Goal: Task Accomplishment & Management: Use online tool/utility

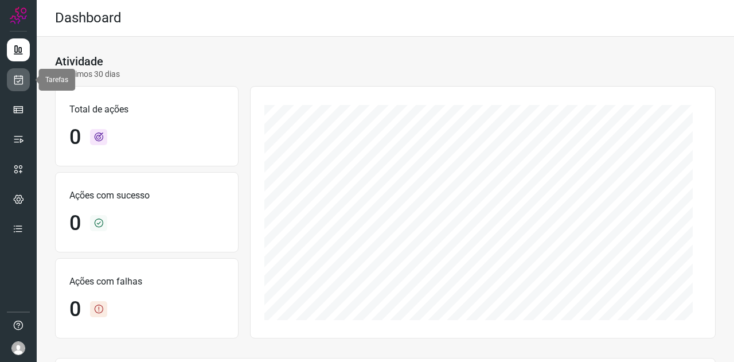
click at [17, 77] on icon at bounding box center [19, 79] width 12 height 11
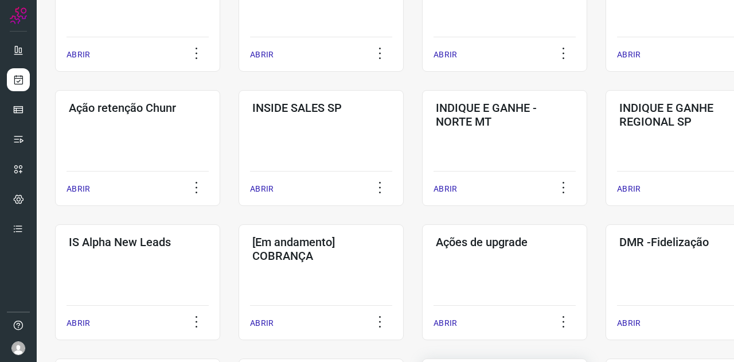
scroll to position [402, 0]
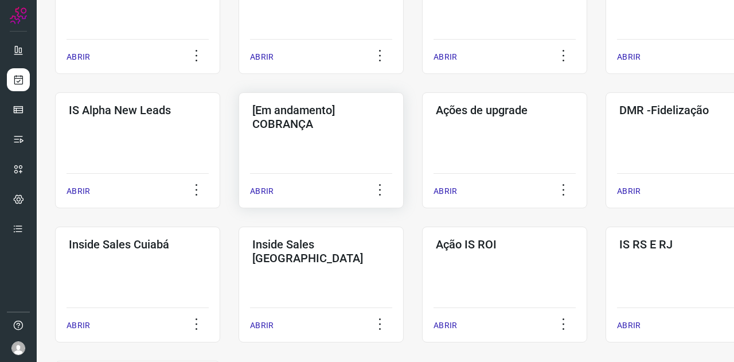
click at [422, 145] on div "[Em andamento] COBRANÇA ABRIR" at bounding box center [504, 150] width 165 height 116
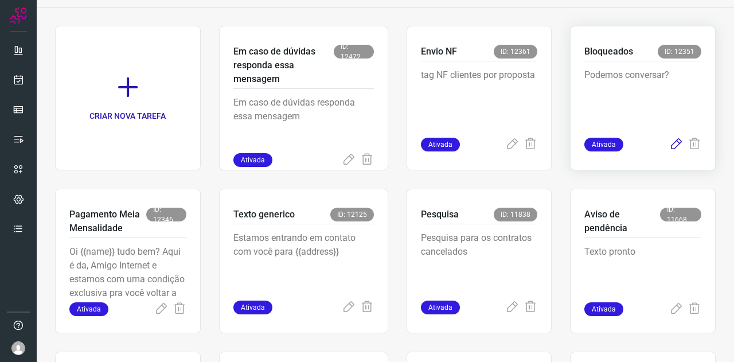
click at [669, 146] on icon at bounding box center [676, 145] width 14 height 14
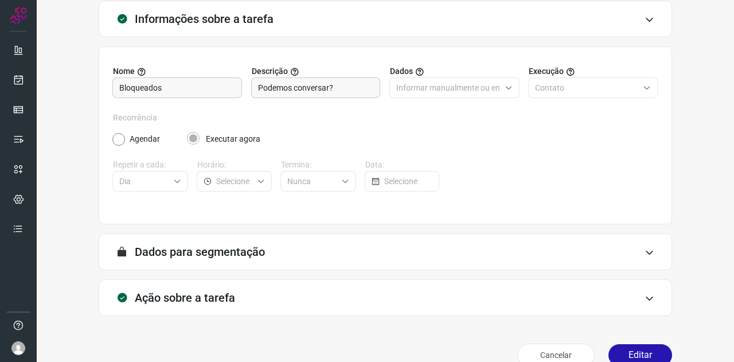
click at [231, 286] on div "Ação sobre a tarefa" at bounding box center [386, 297] width 574 height 37
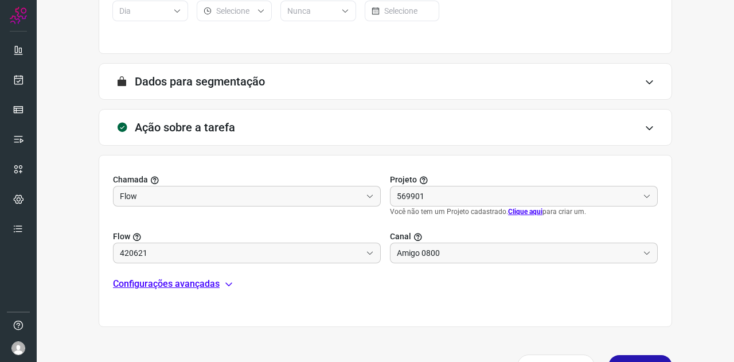
scroll to position [237, 0]
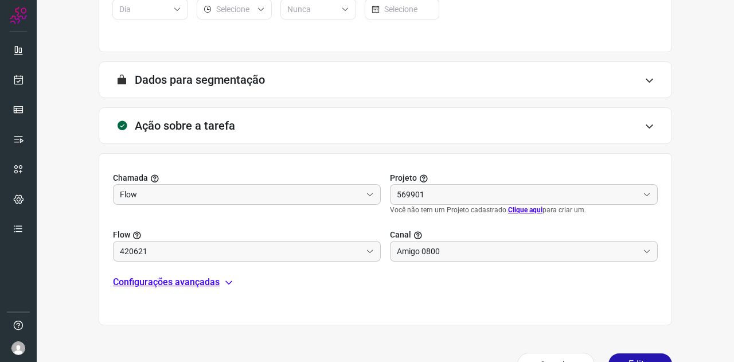
click at [204, 280] on p "Configurações avançadas" at bounding box center [166, 282] width 107 height 14
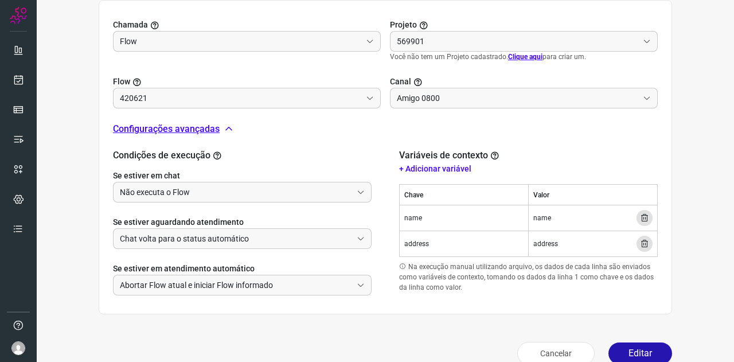
scroll to position [408, 0]
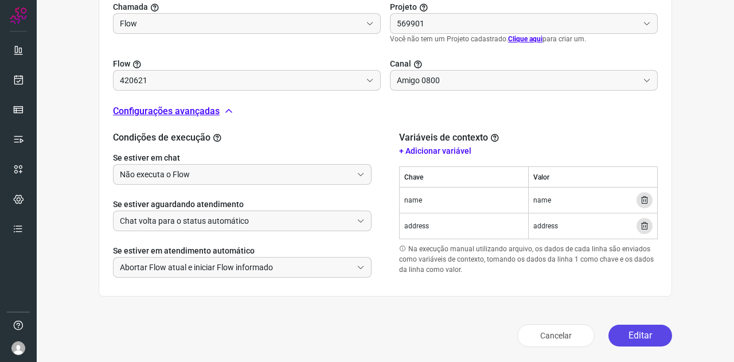
click at [647, 333] on button "Editar" at bounding box center [641, 336] width 64 height 22
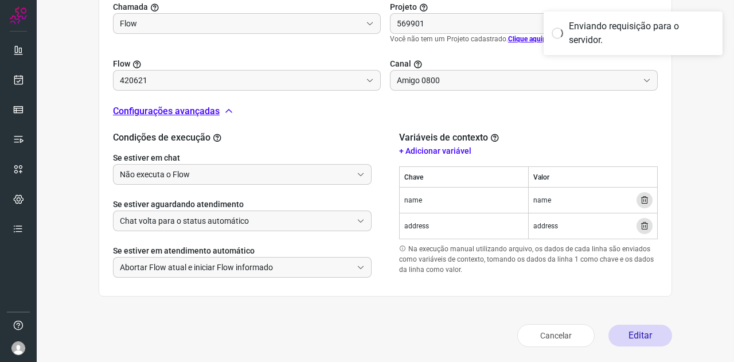
type input "Clientes Bloqueados - Texto generico"
type input "Cobrança"
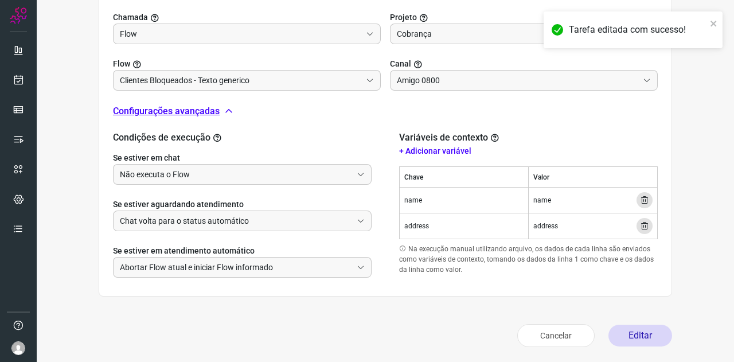
scroll to position [228, 0]
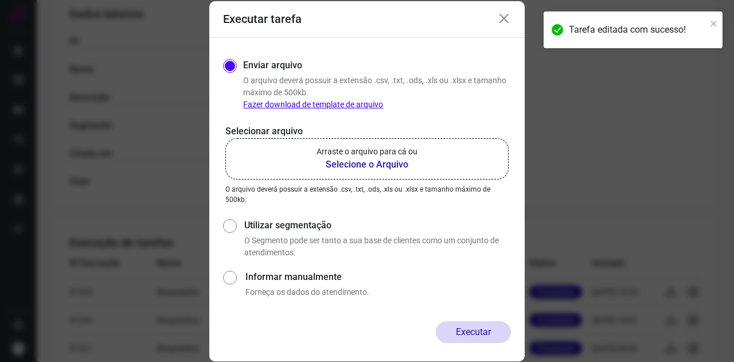
click at [367, 168] on b "Selecione o Arquivo" at bounding box center [367, 165] width 101 height 14
click at [0, 0] on input "Arraste o arquivo para cá ou Selecione o Arquivo" at bounding box center [0, 0] width 0 height 0
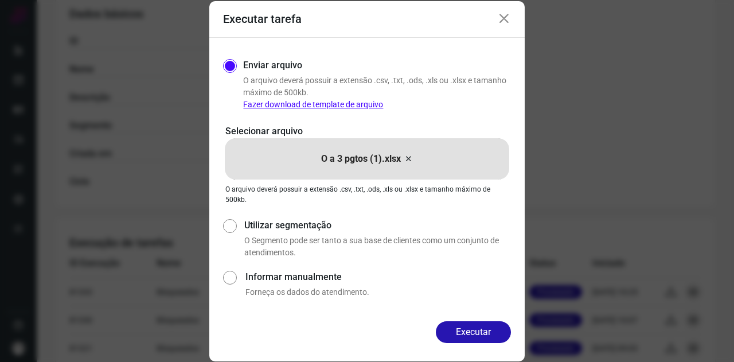
click at [490, 335] on button "Executar" at bounding box center [473, 332] width 75 height 22
